Goal: Information Seeking & Learning: Learn about a topic

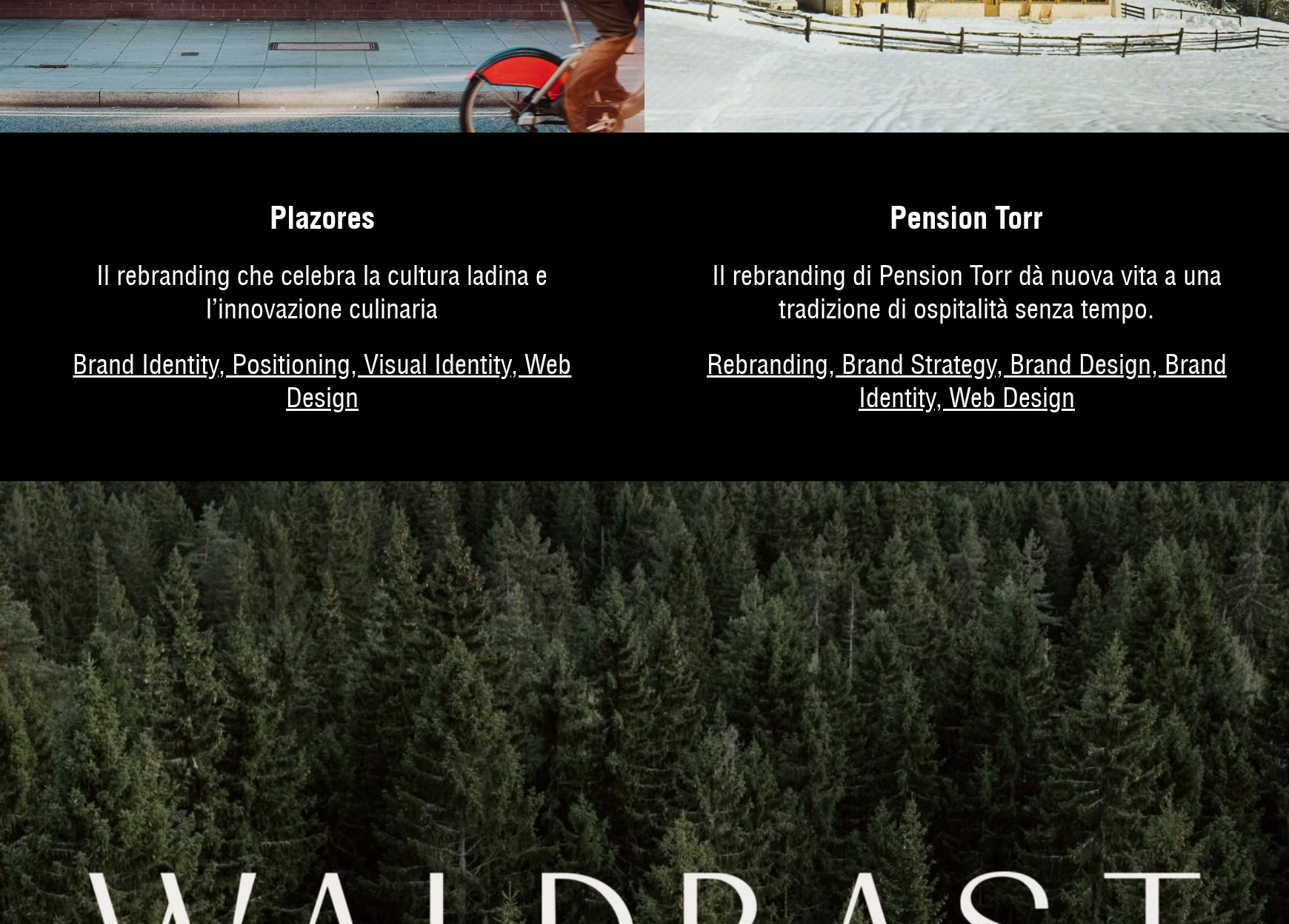
scroll to position [7037, 0]
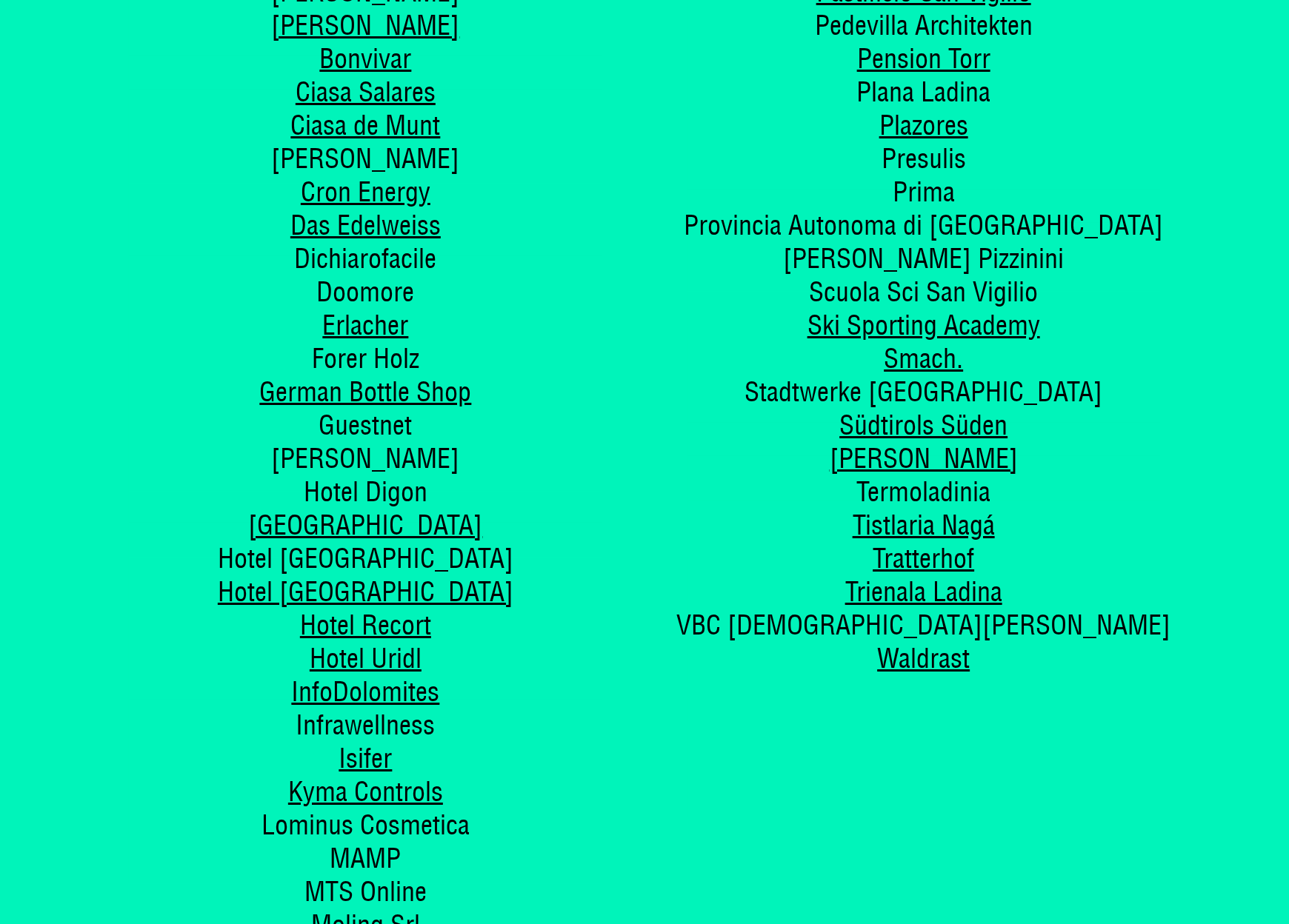
scroll to position [8222, 0]
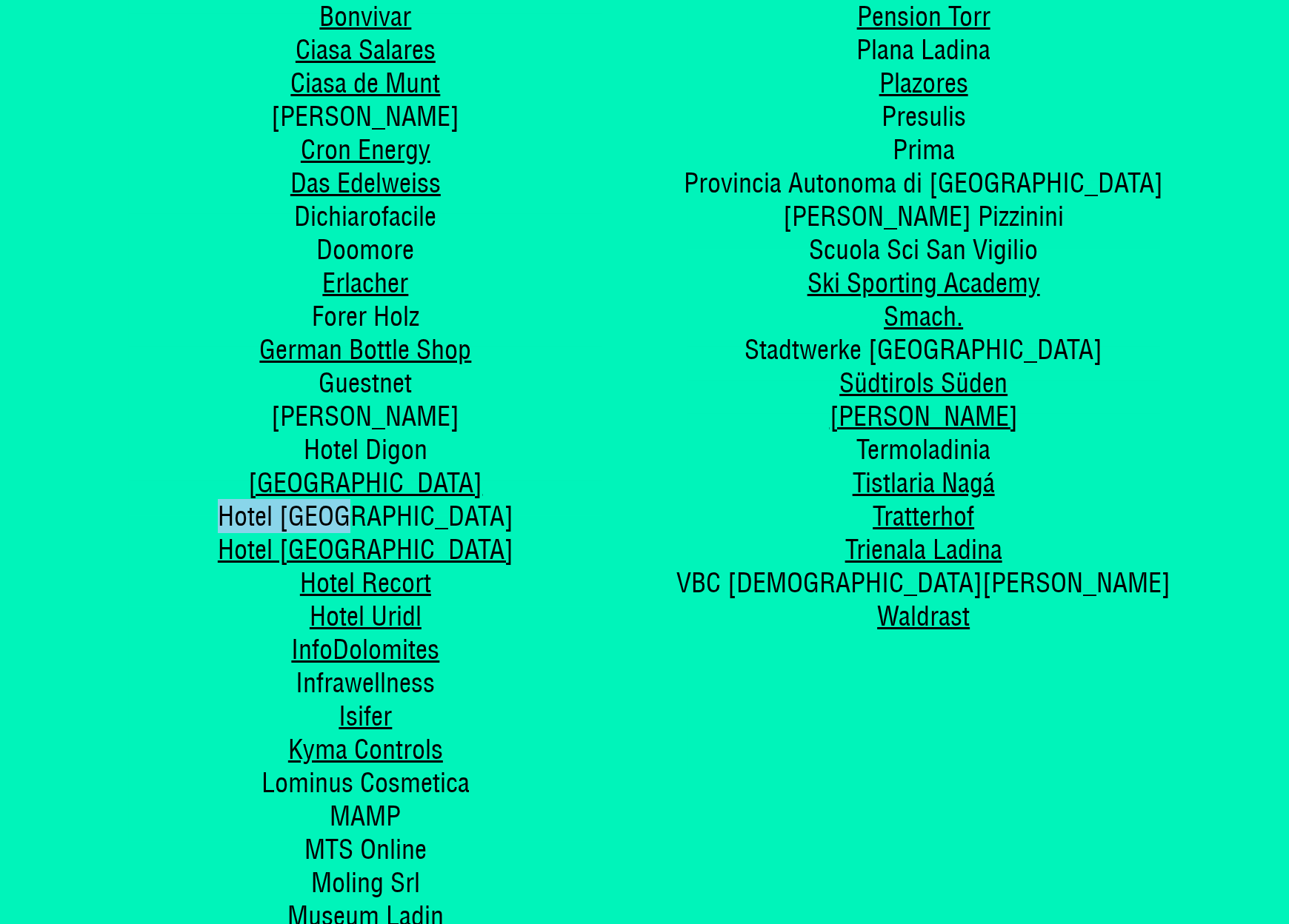
drag, startPoint x: 409, startPoint y: 452, endPoint x: 288, endPoint y: 456, distance: 121.1
click at [292, 499] on span "Hotel La Perla" at bounding box center [366, 516] width 296 height 34
click at [288, 500] on li "Hotel La Perla" at bounding box center [365, 516] width 525 height 33
drag, startPoint x: 281, startPoint y: 453, endPoint x: 450, endPoint y: 451, distance: 169.0
click at [448, 500] on li "Hotel La Perla" at bounding box center [365, 516] width 525 height 33
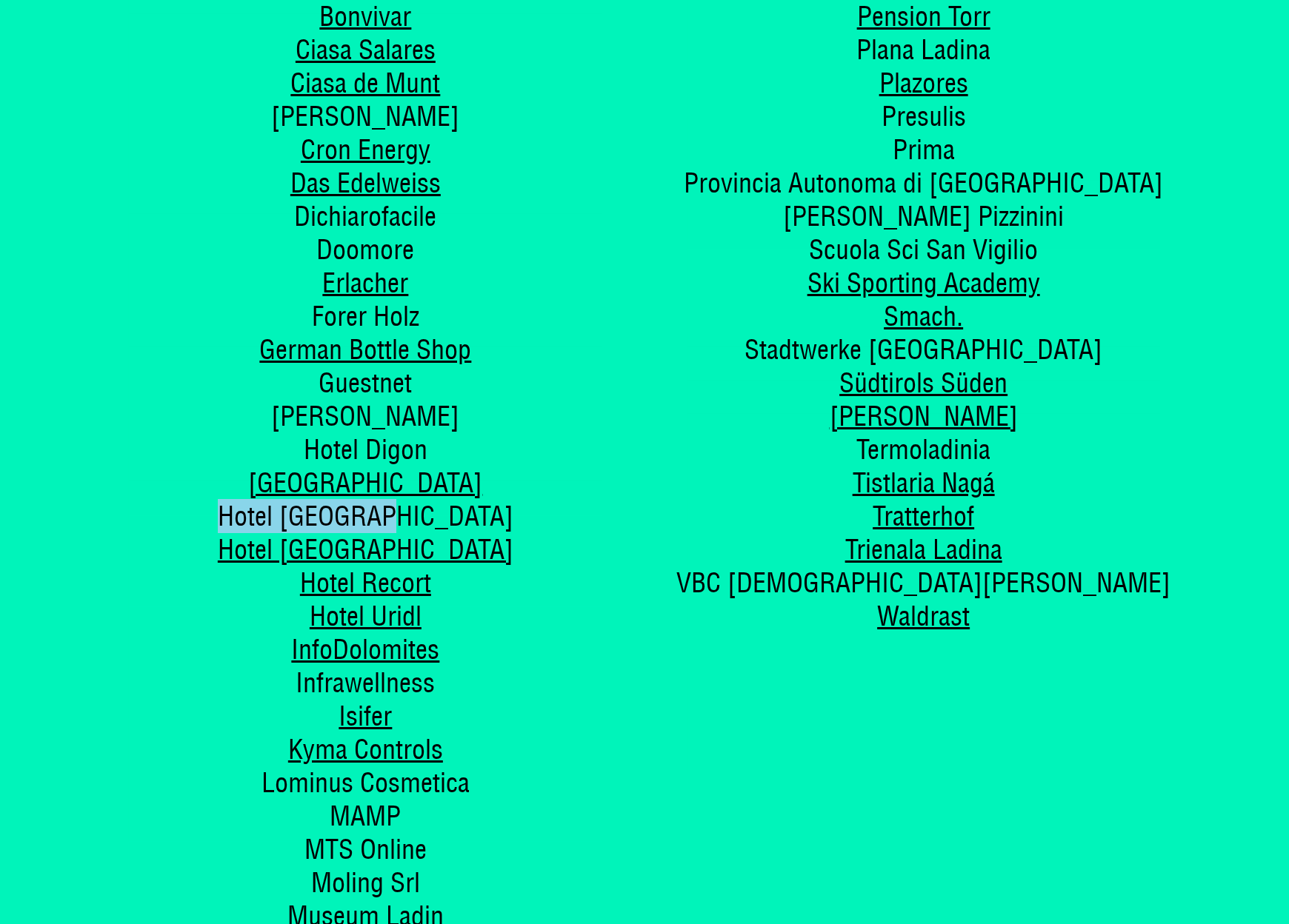
click at [452, 500] on li "Hotel La Perla" at bounding box center [365, 516] width 525 height 33
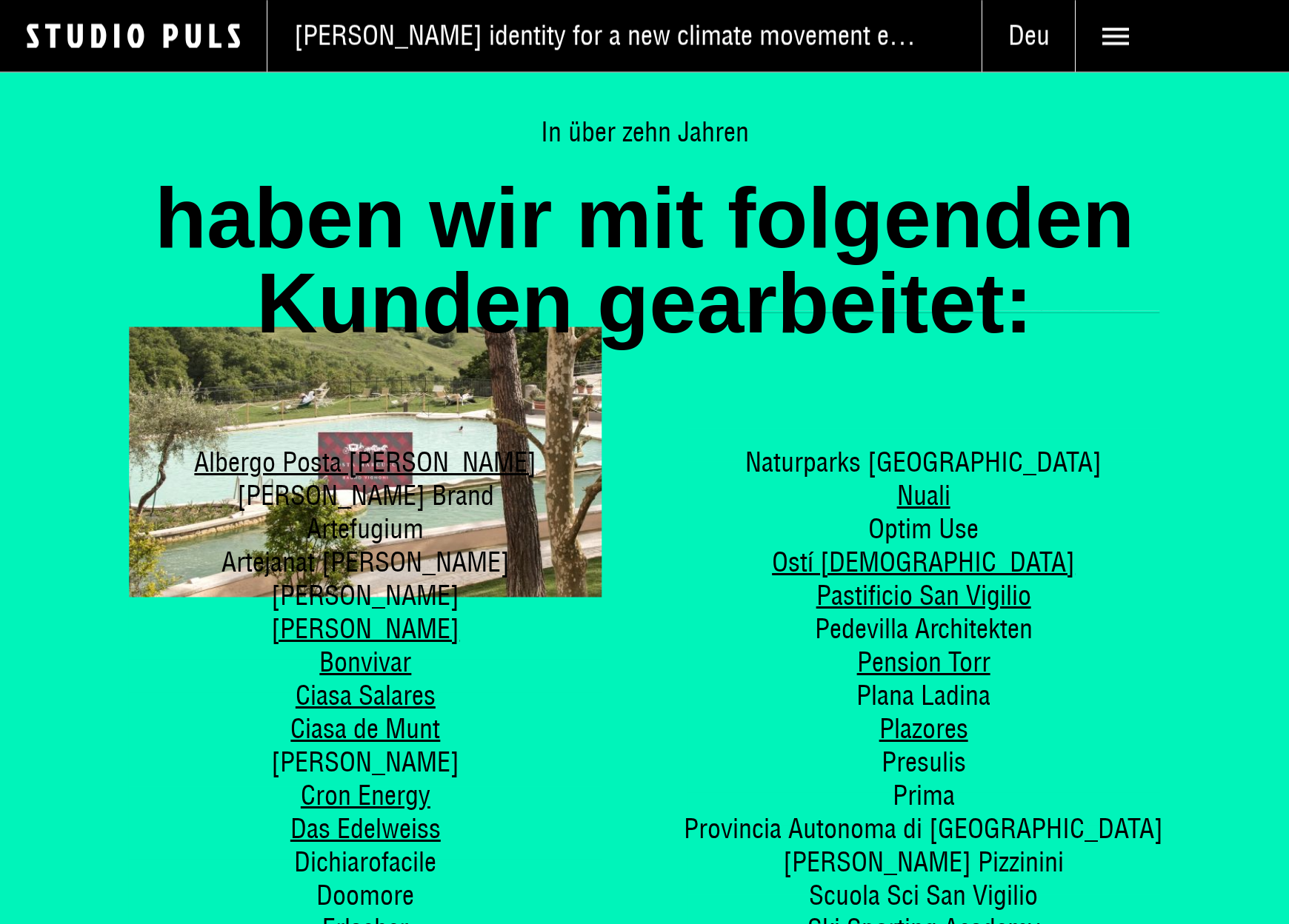
scroll to position [7480, 0]
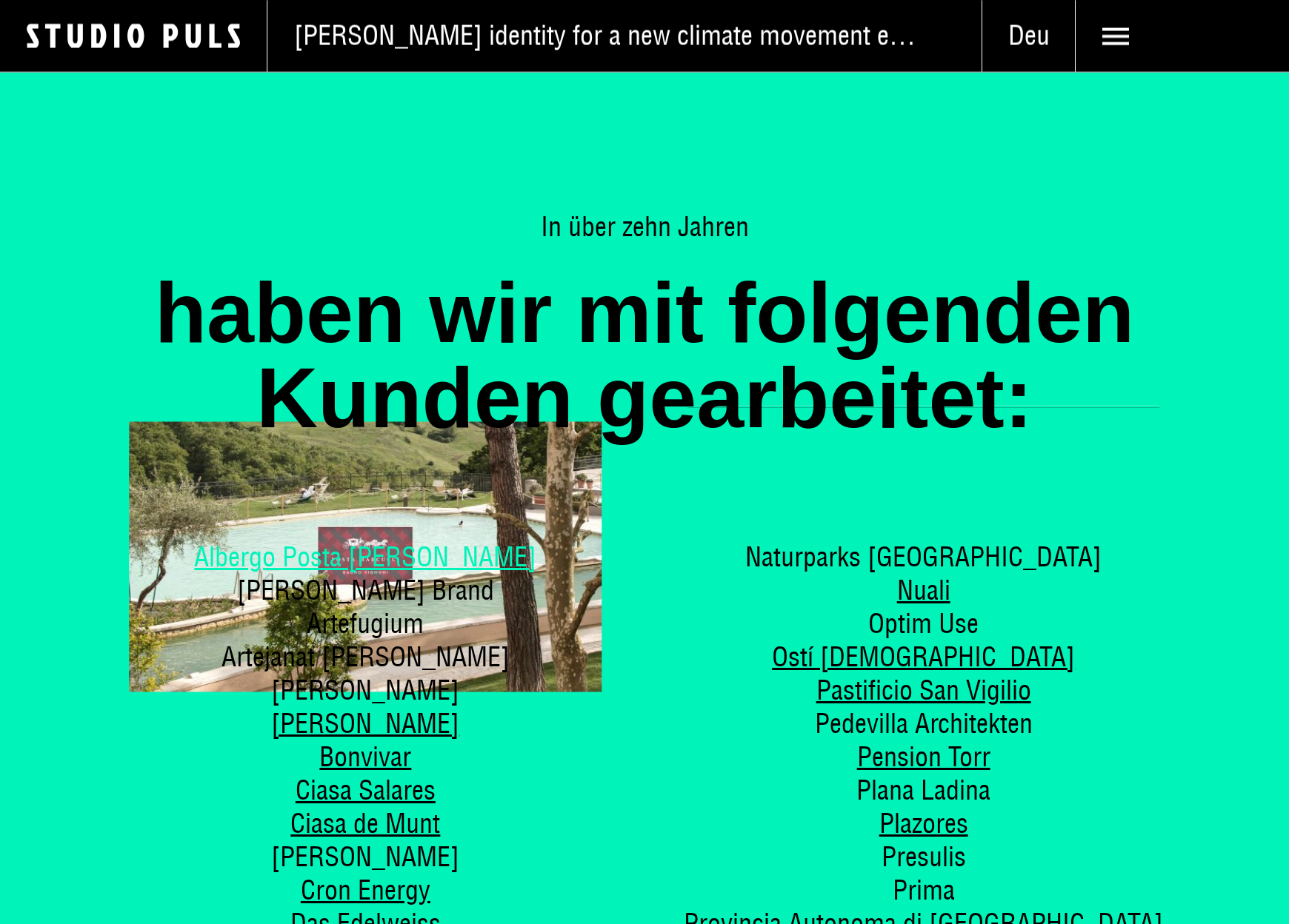
click at [405, 540] on link "Albergo Posta Marcucci" at bounding box center [365, 557] width 343 height 34
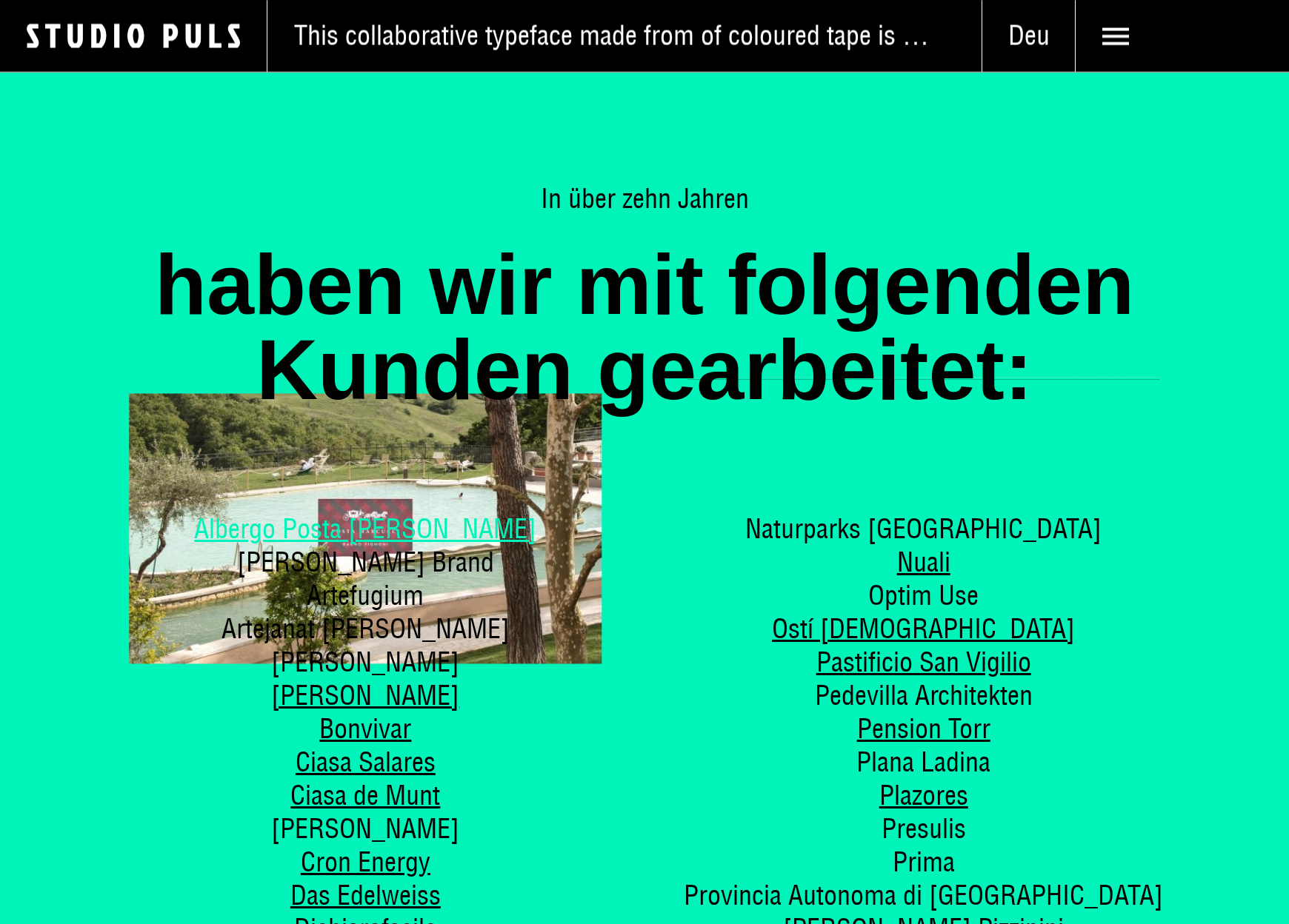
scroll to position [7703, 0]
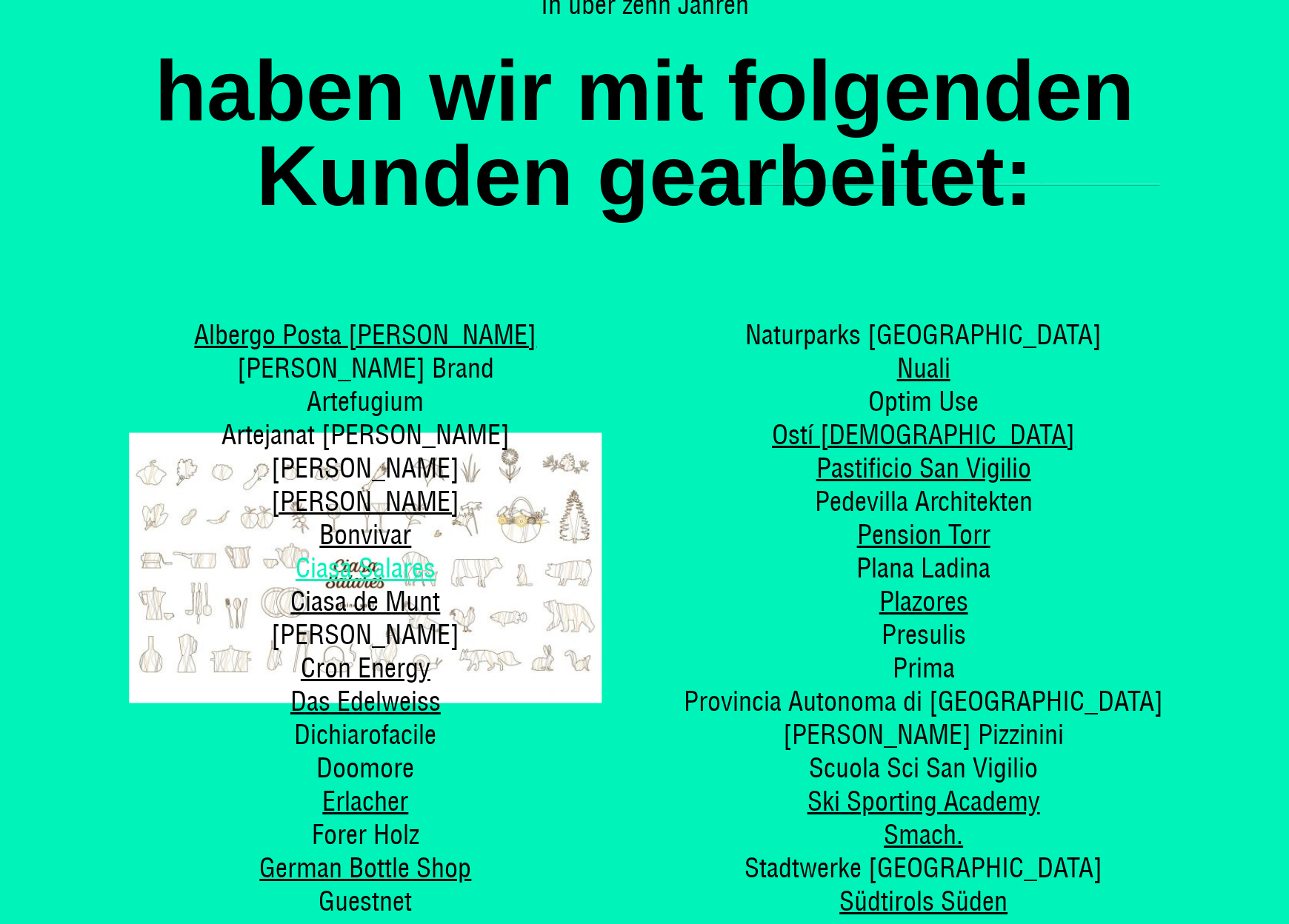
click at [418, 551] on link "Ciasa Salares" at bounding box center [366, 568] width 140 height 34
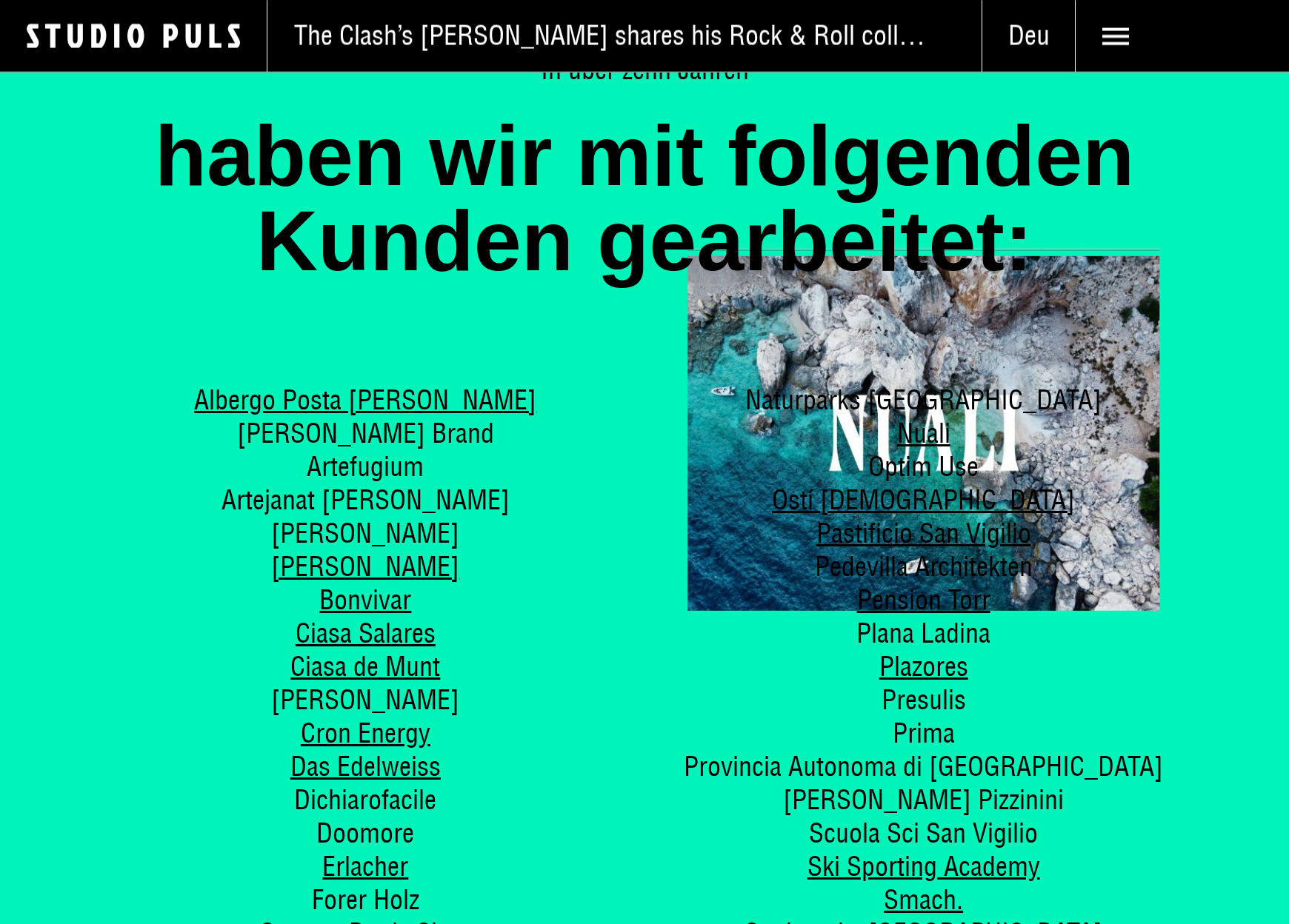
scroll to position [7629, 0]
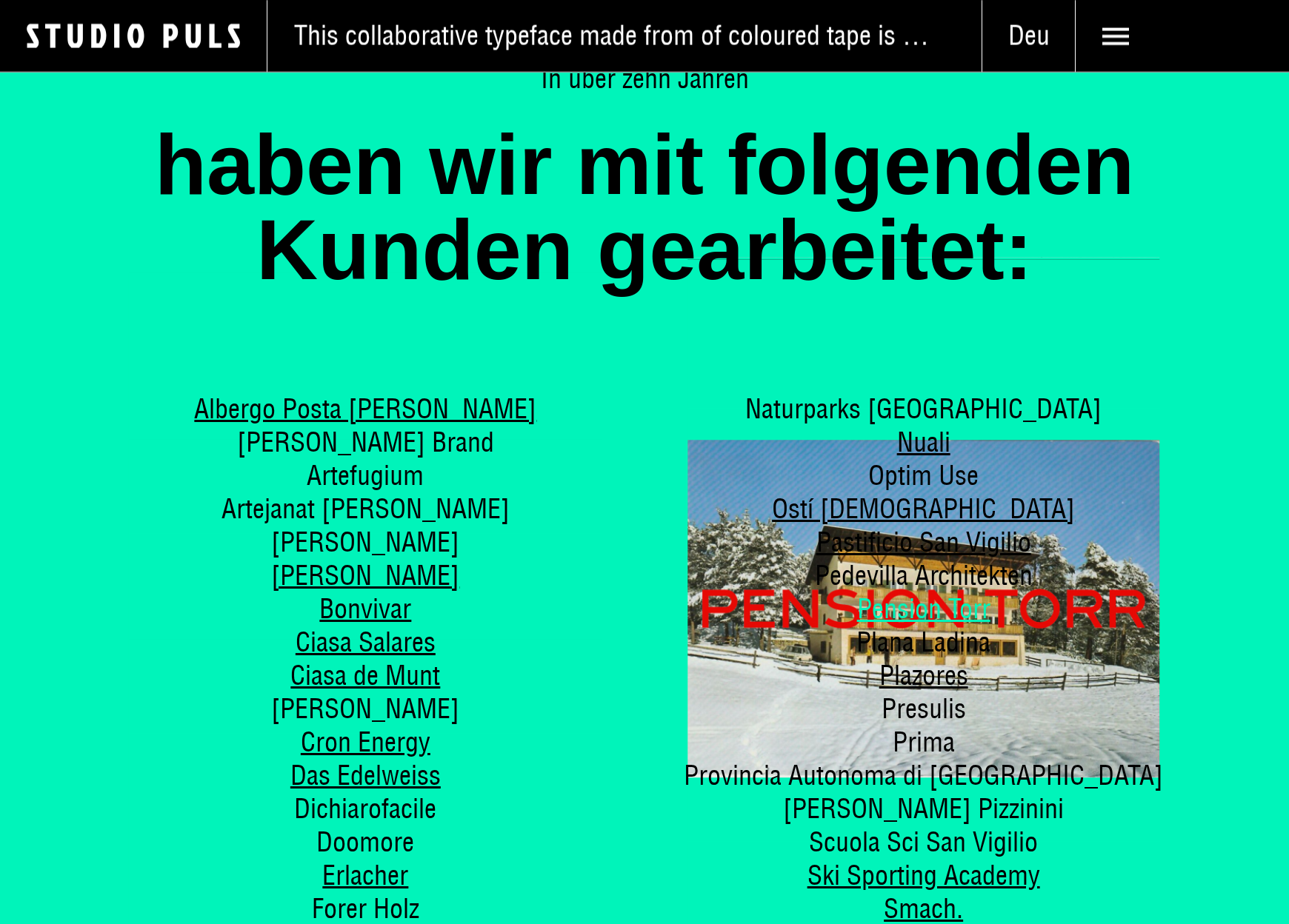
click at [902, 592] on link "Pension Torr" at bounding box center [923, 609] width 133 height 34
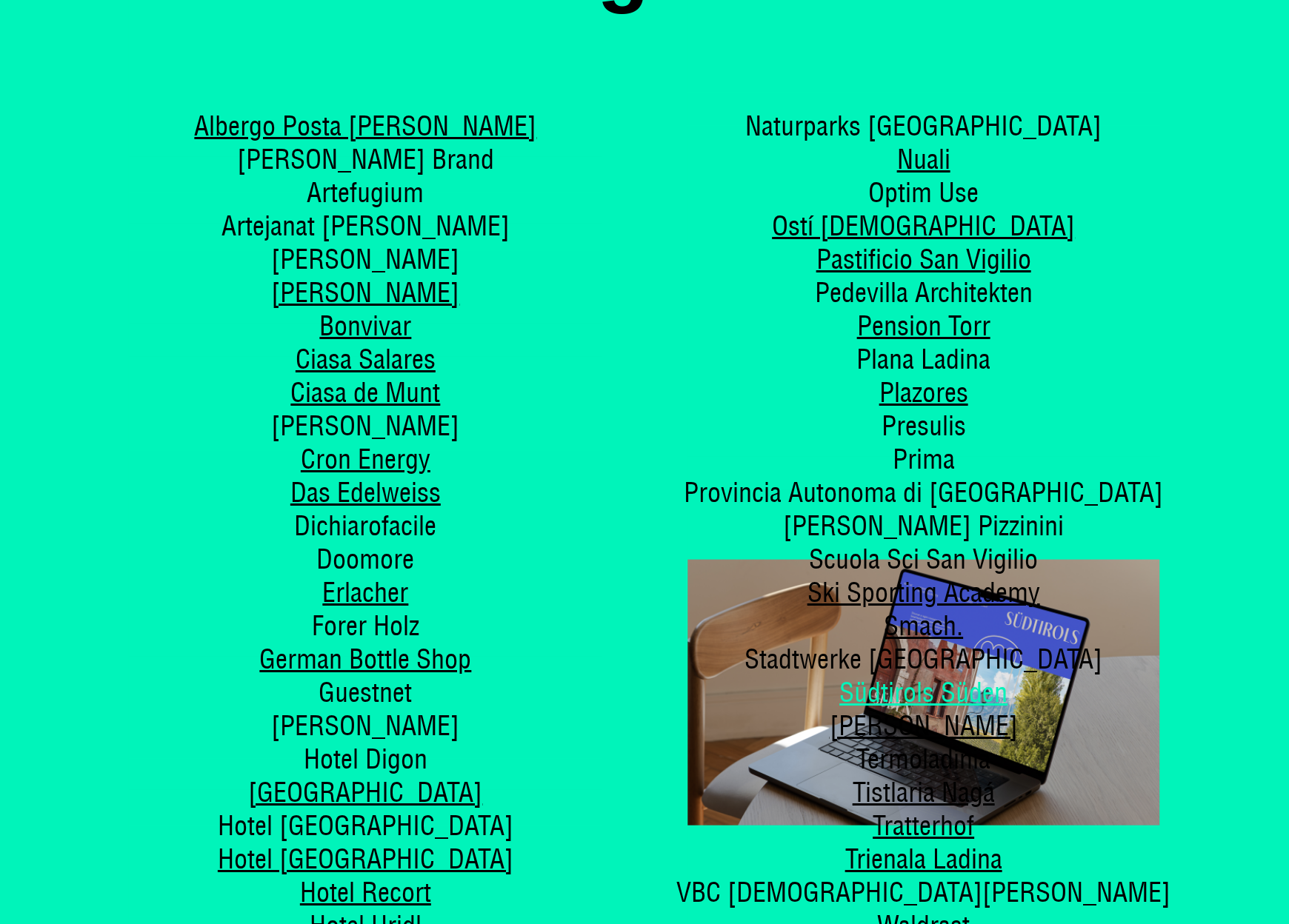
scroll to position [7999, 0]
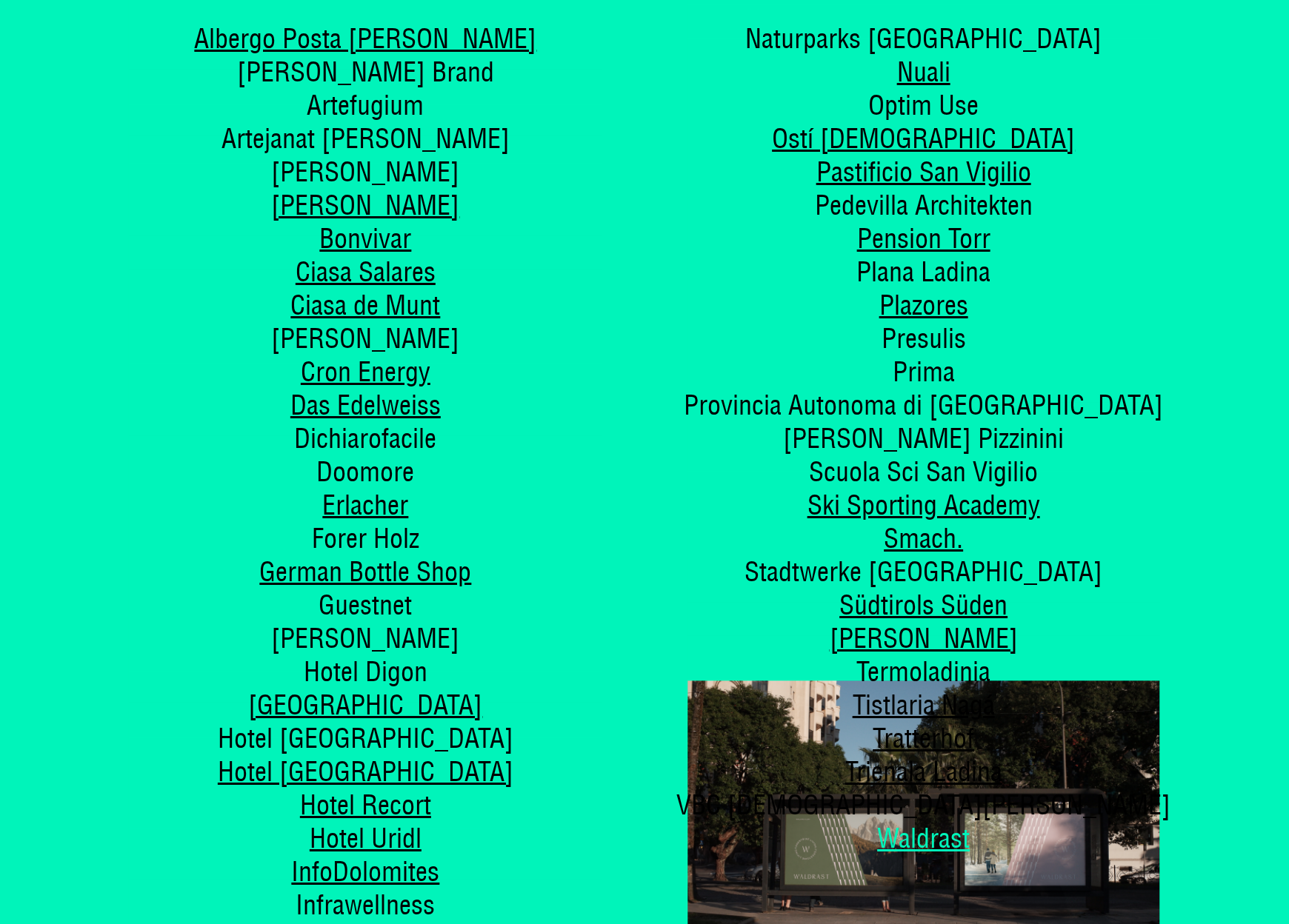
click at [889, 821] on link "Waldrast" at bounding box center [923, 838] width 93 height 34
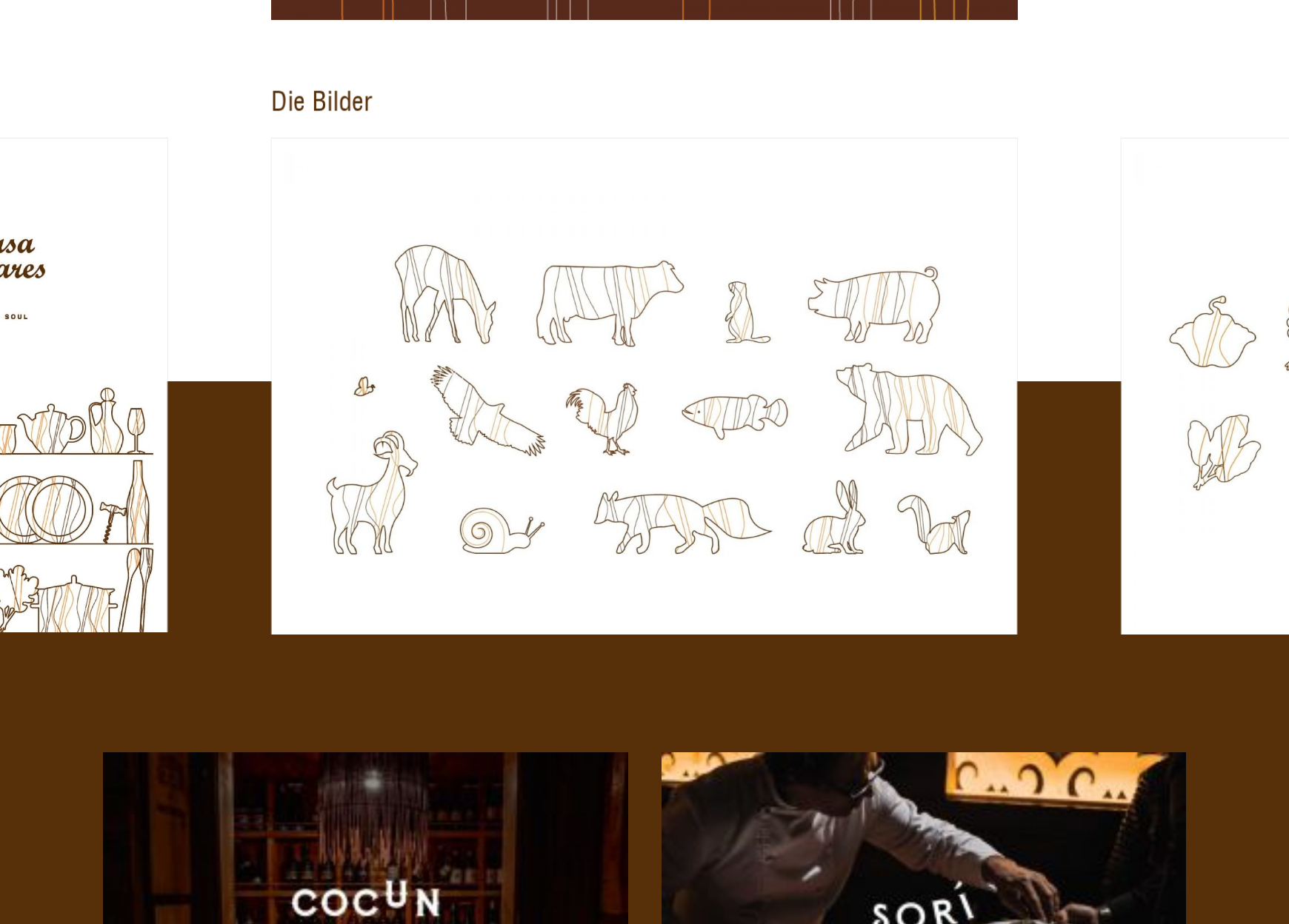
scroll to position [4518, 0]
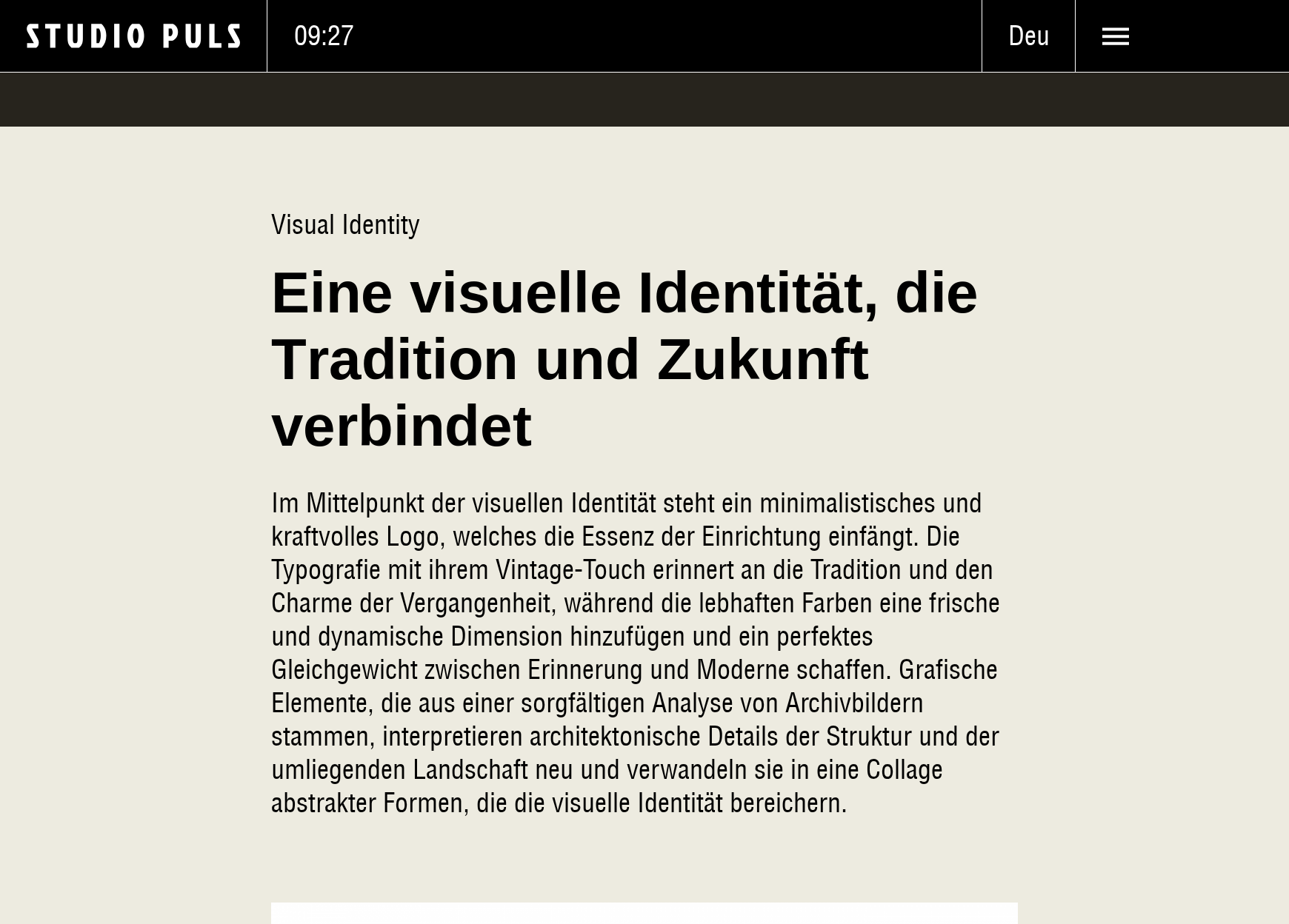
scroll to position [2148, 0]
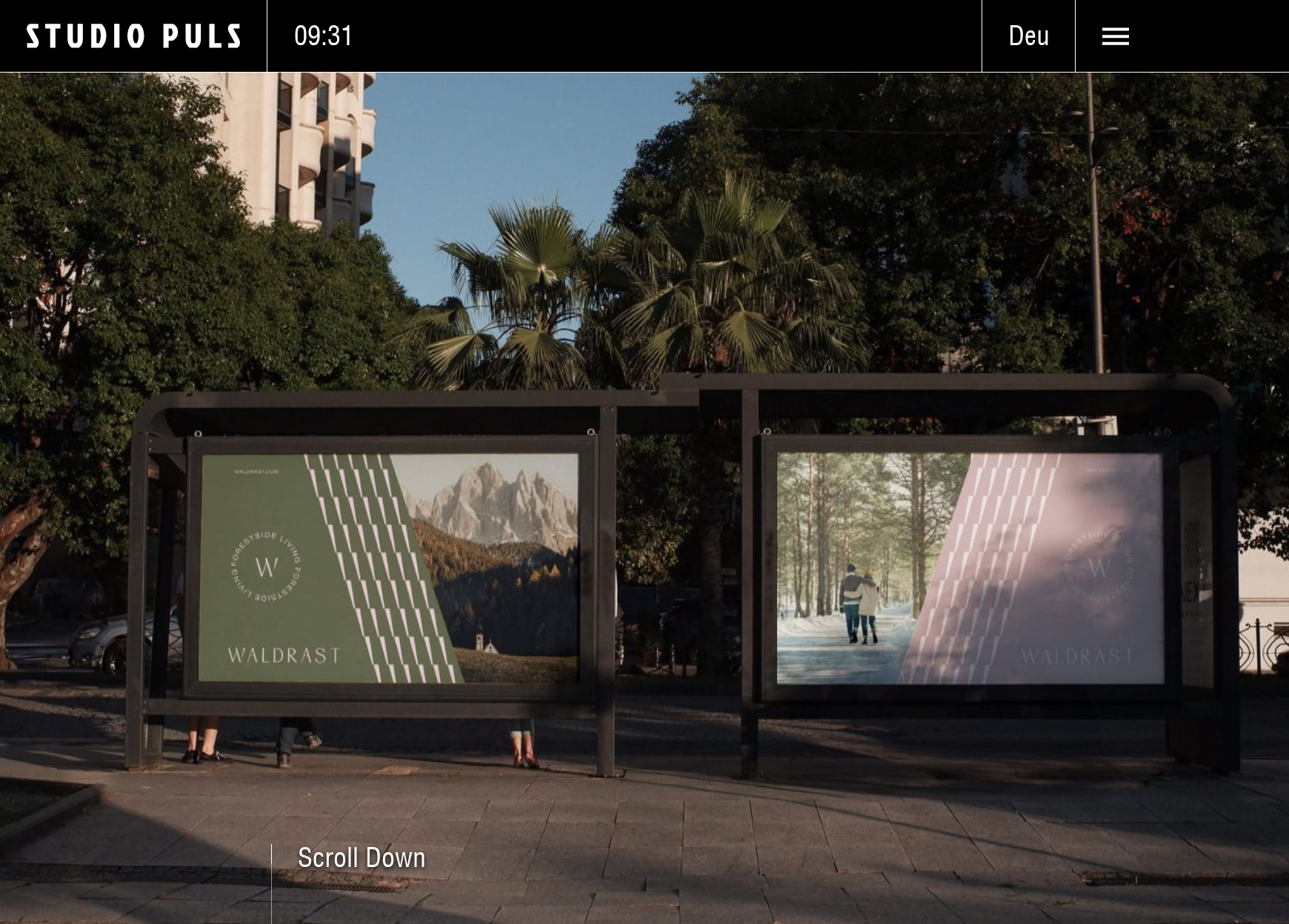
click at [976, 482] on img at bounding box center [644, 498] width 1289 height 853
